Goal: Task Accomplishment & Management: Manage account settings

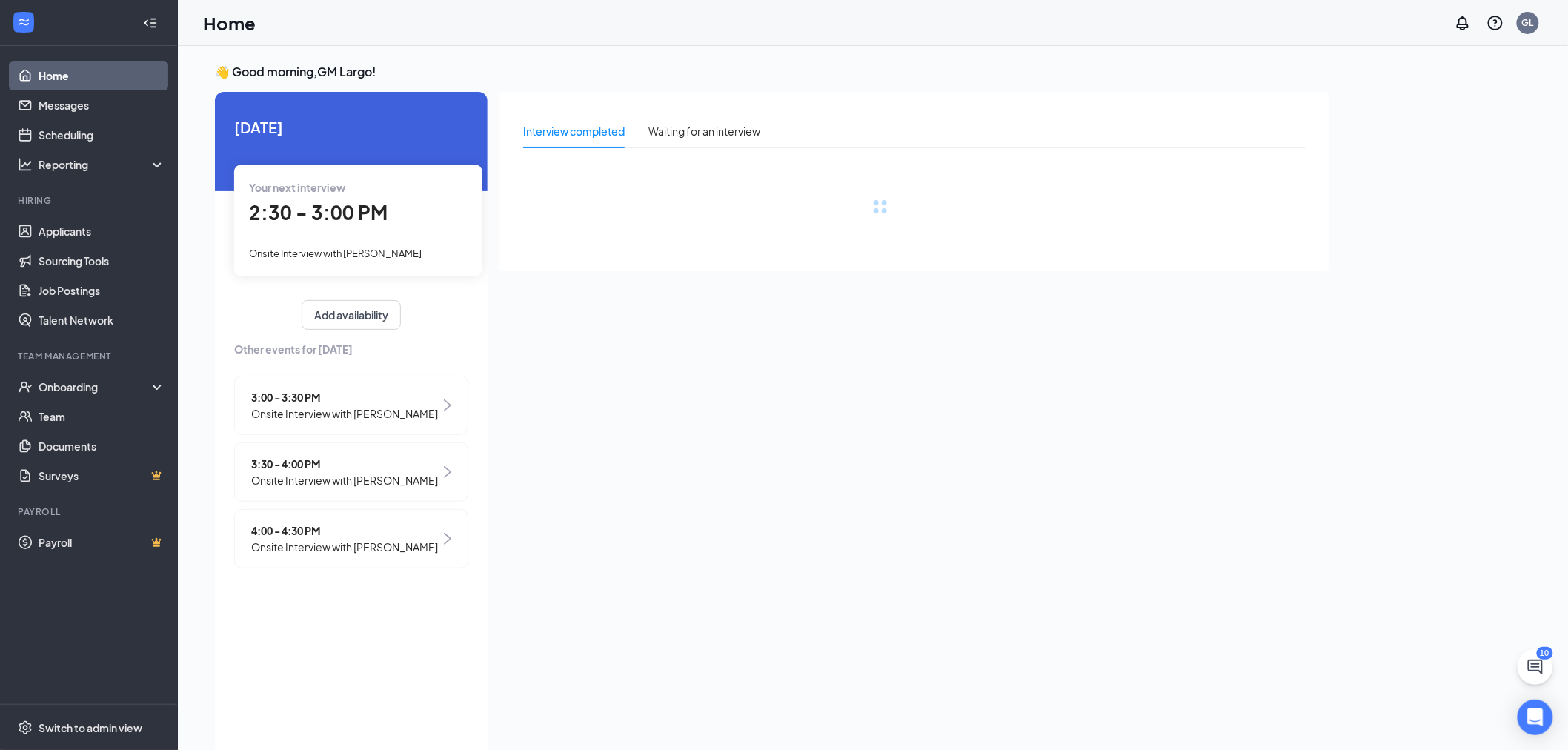
click at [378, 240] on div "Your next interview 2:30 - 3:00 PM Onsite Interview with [PERSON_NAME]" at bounding box center [358, 220] width 249 height 111
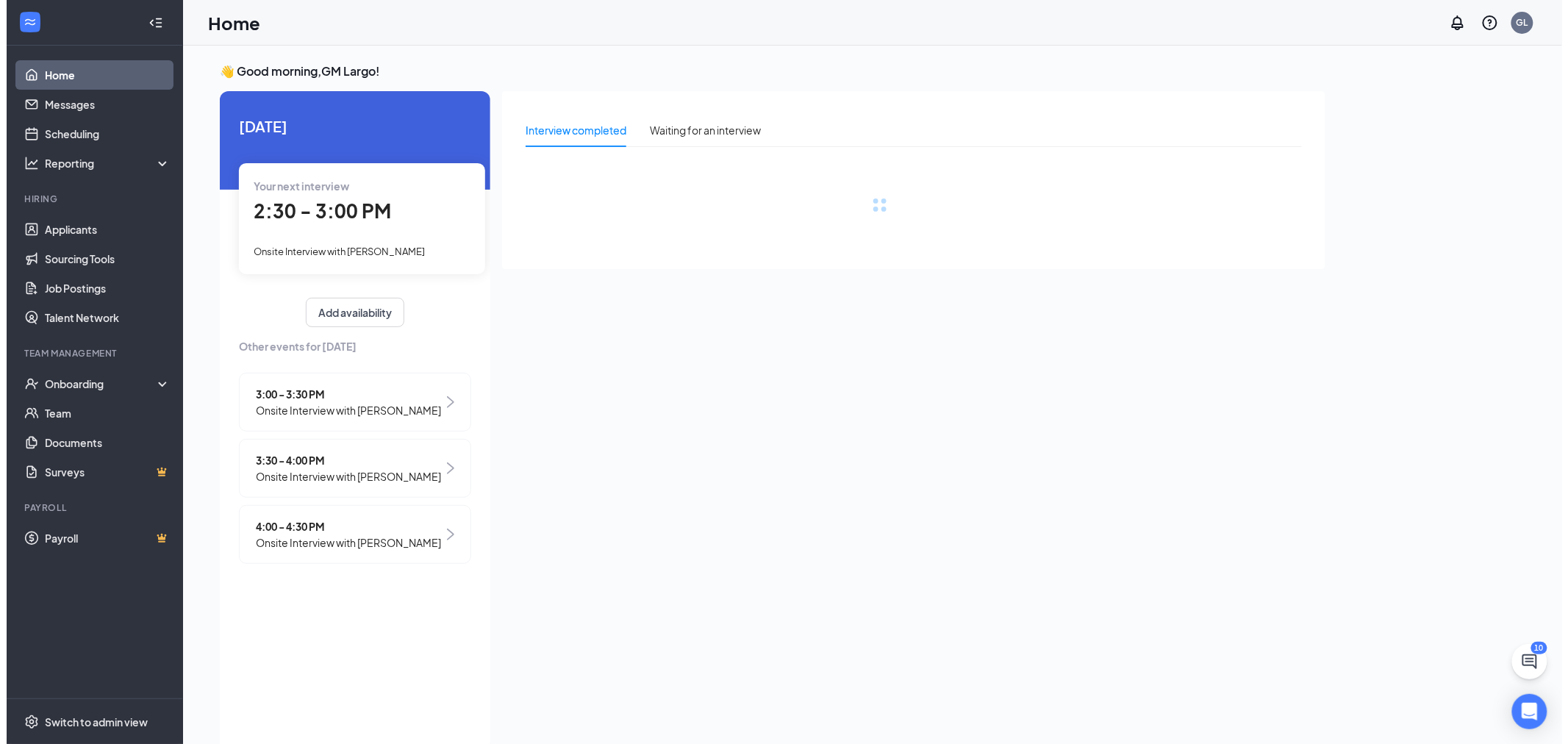
scroll to position [5, 0]
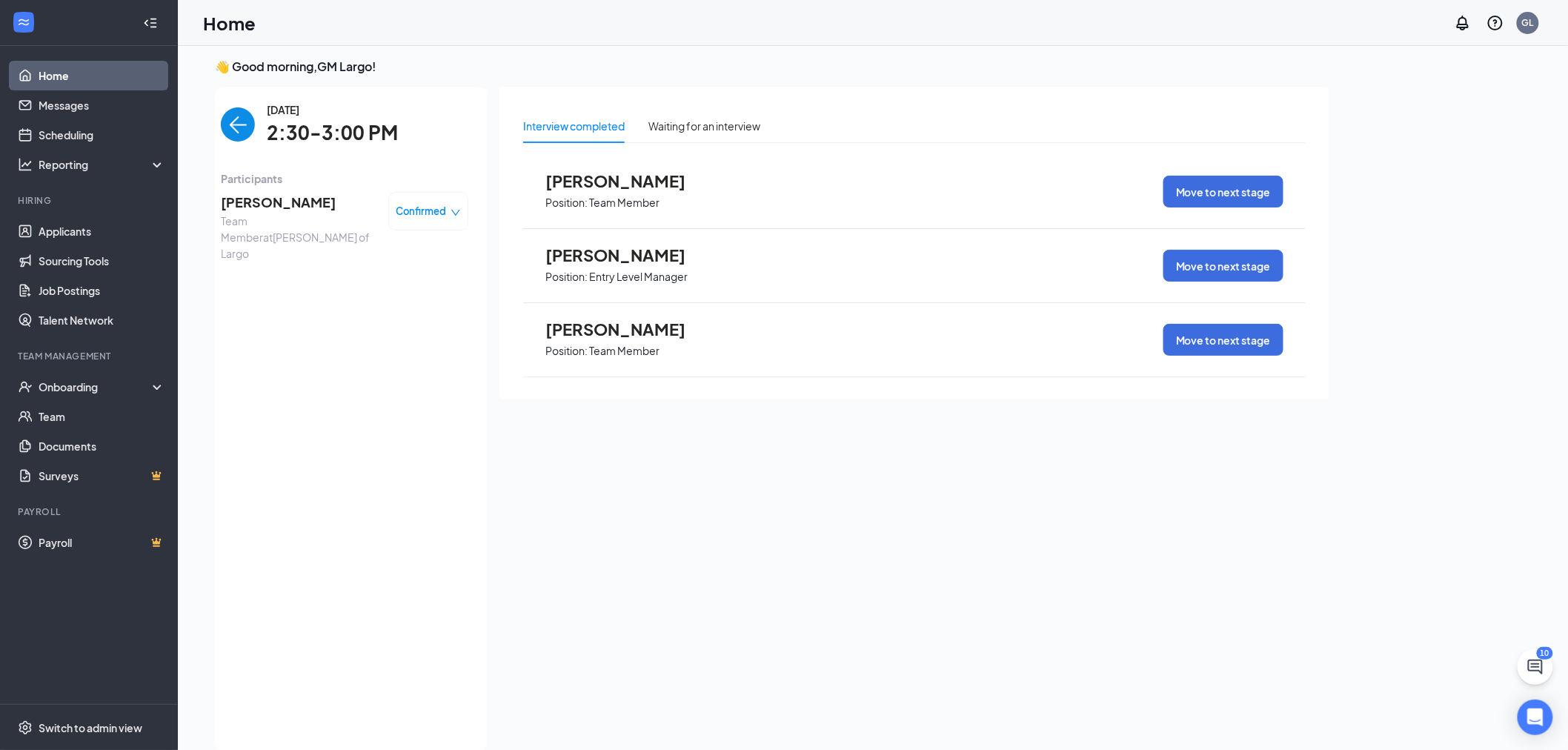
click at [285, 205] on span "[PERSON_NAME]" at bounding box center [299, 202] width 155 height 21
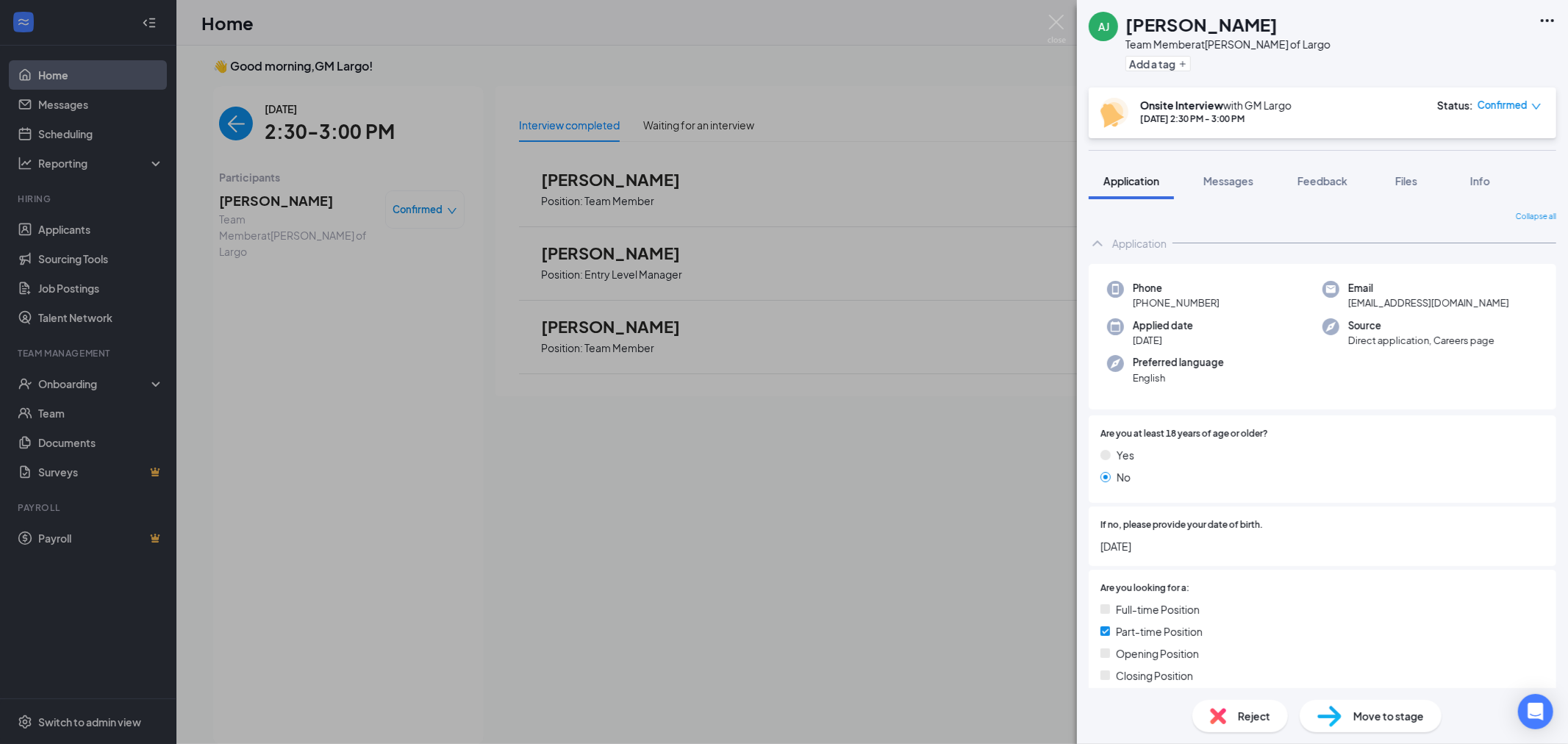
click at [1547, 19] on icon "Ellipses" at bounding box center [1547, 20] width 13 height 3
click at [1522, 46] on link "View full application" at bounding box center [1467, 53] width 158 height 15
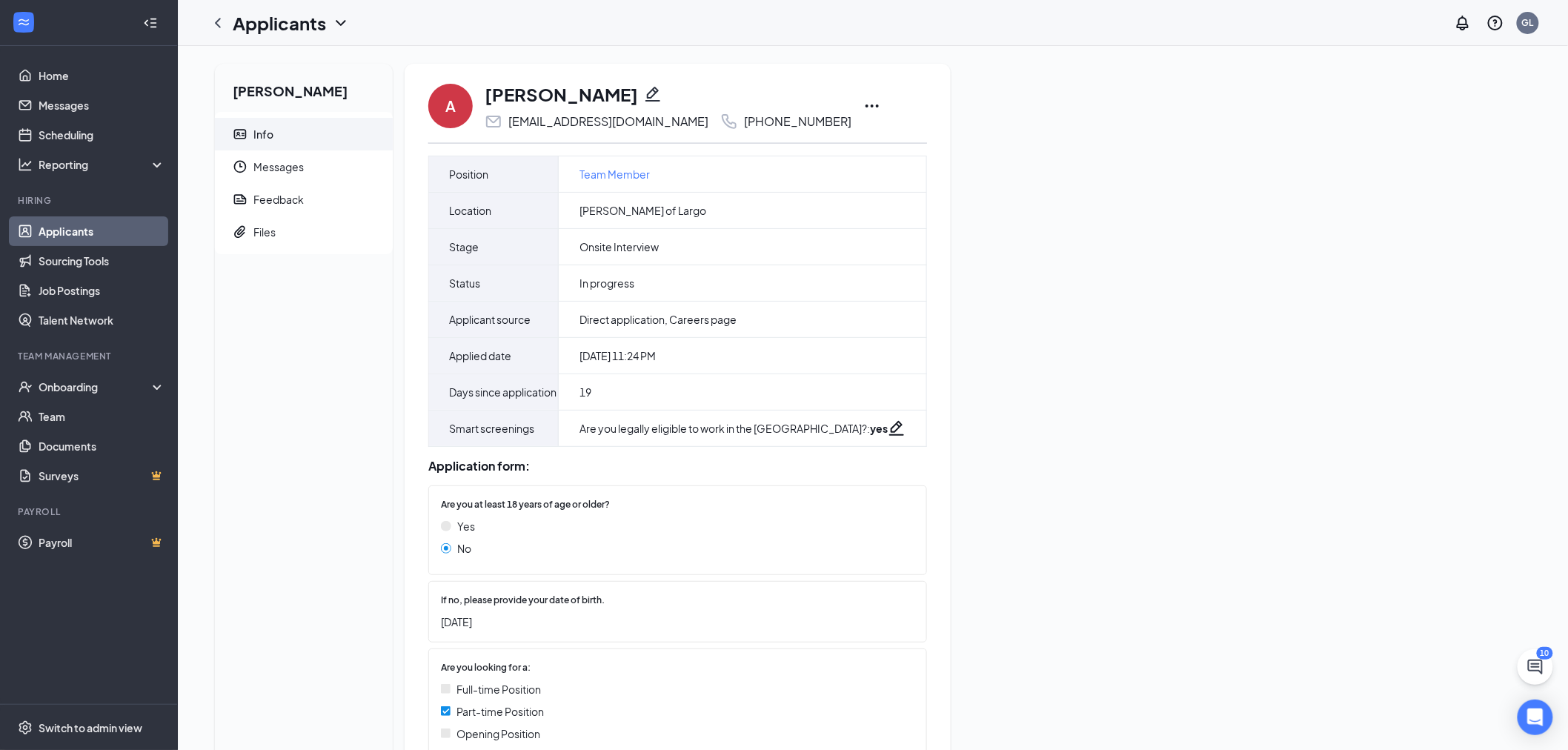
click at [863, 102] on icon "Ellipses" at bounding box center [872, 105] width 18 height 18
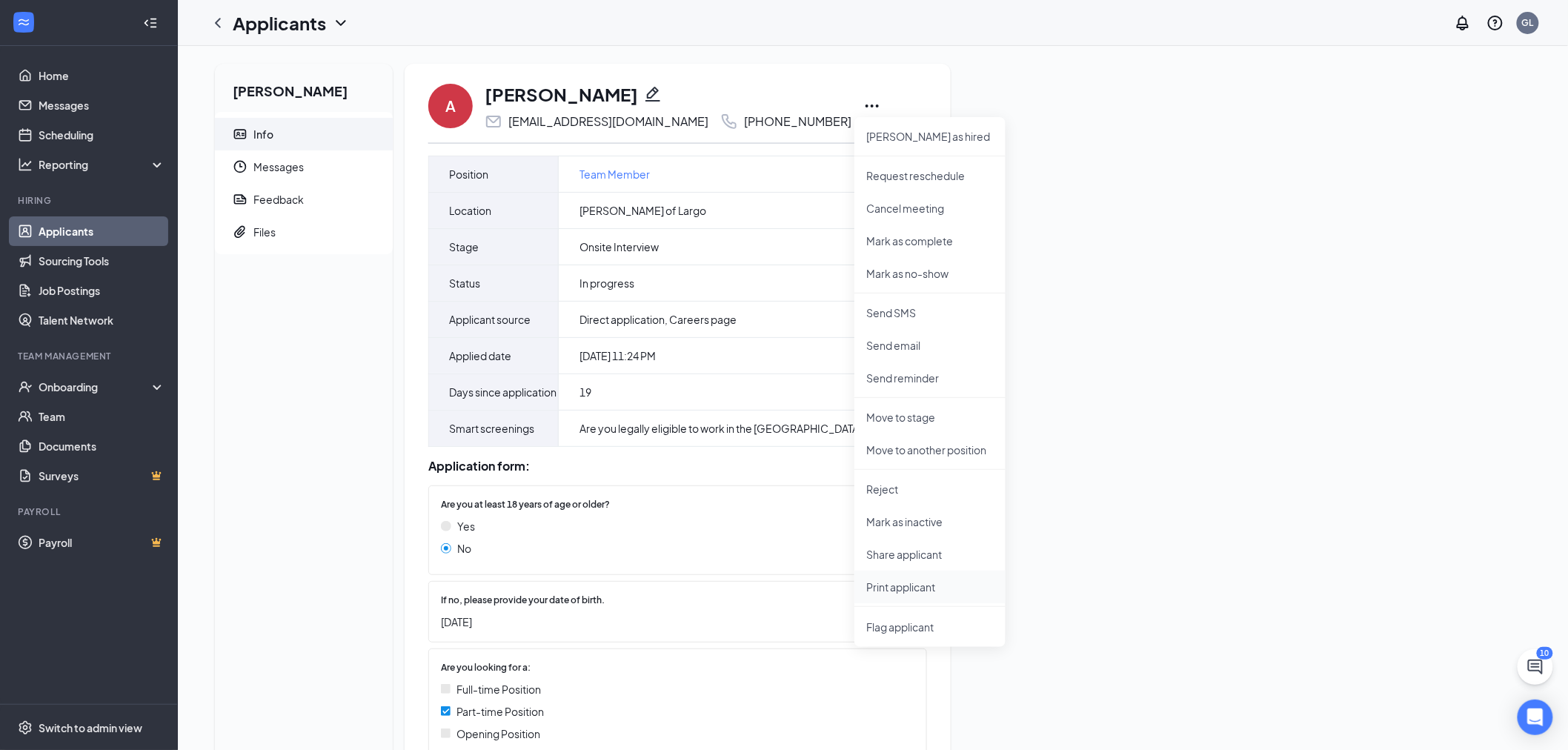
click at [939, 590] on p "Print applicant" at bounding box center [930, 586] width 128 height 15
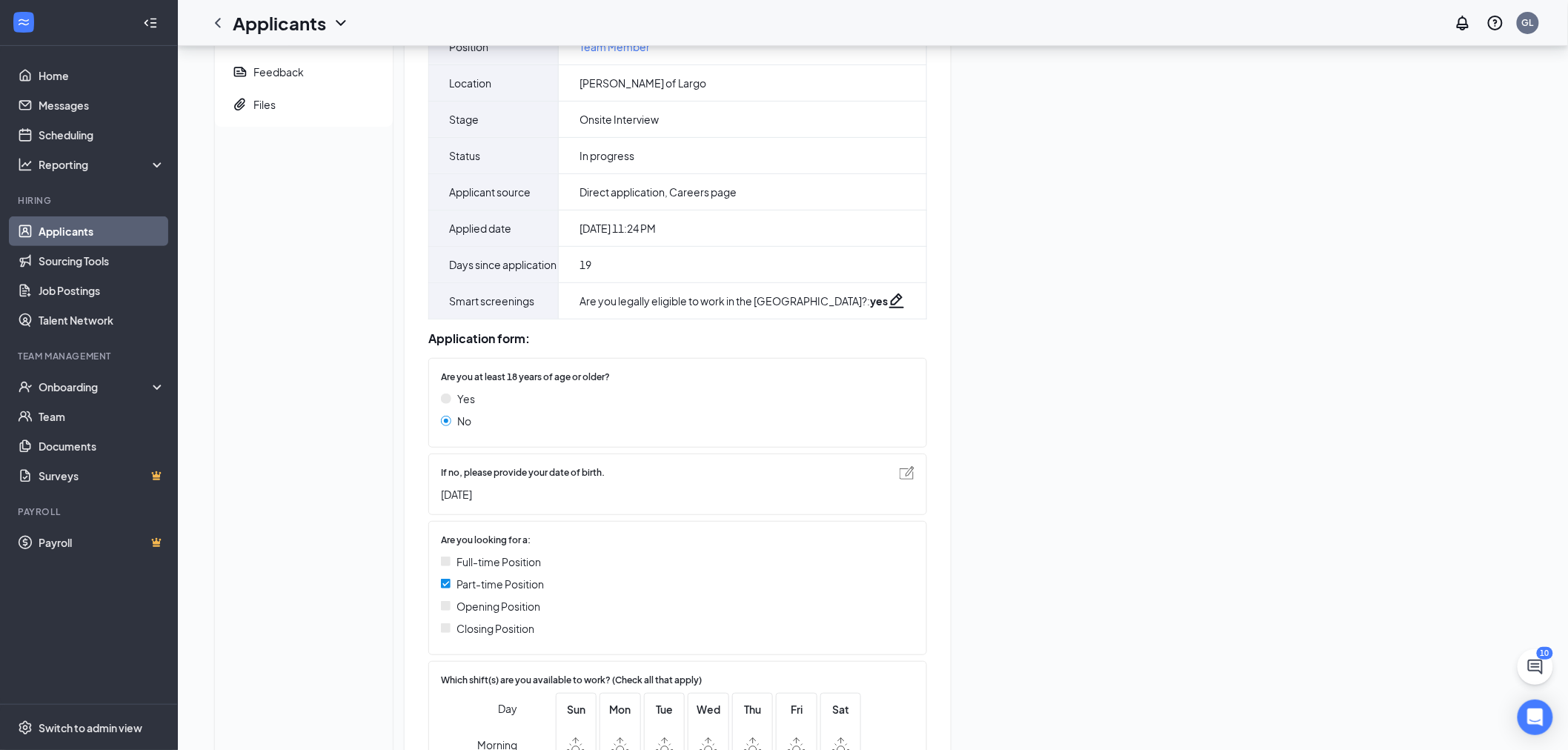
scroll to position [165, 0]
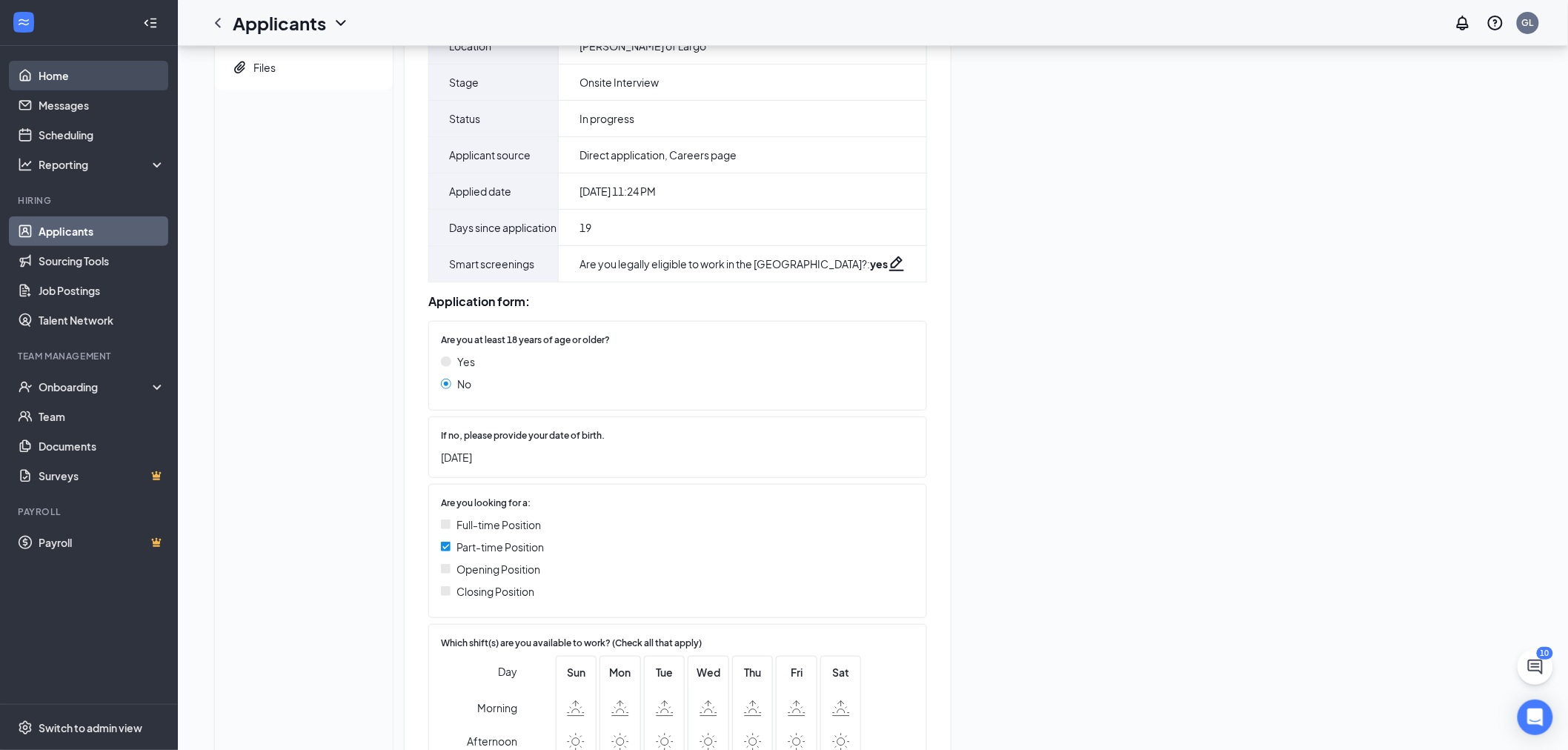
click at [86, 76] on link "Home" at bounding box center [102, 75] width 127 height 29
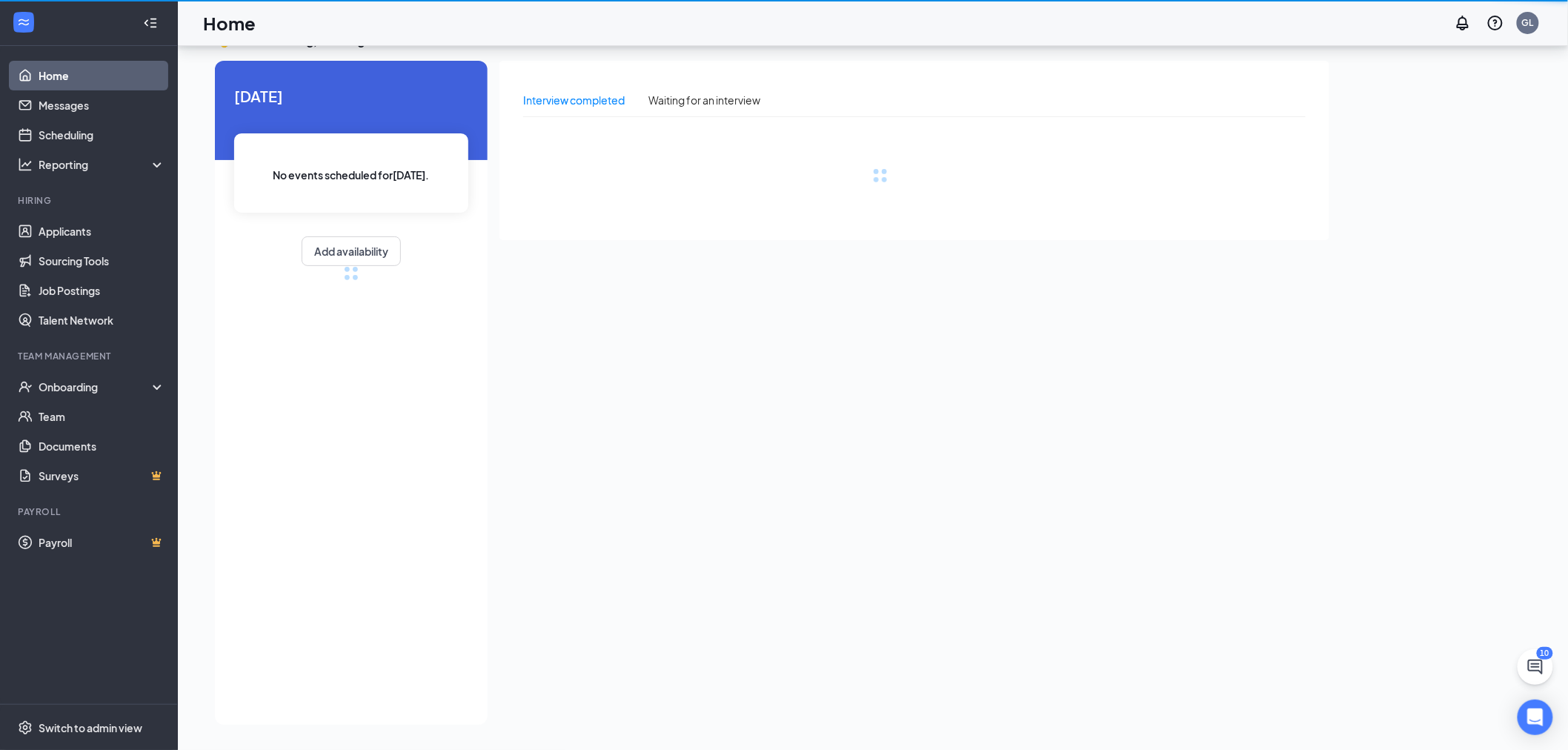
scroll to position [31, 0]
